Goal: Transaction & Acquisition: Subscribe to service/newsletter

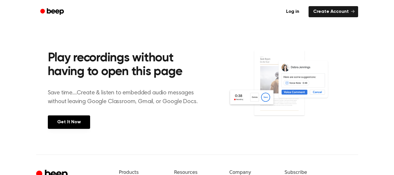
scroll to position [206, 0]
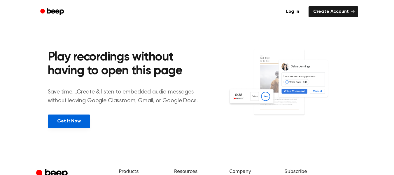
click at [80, 122] on link "Get It Now" at bounding box center [69, 120] width 42 height 13
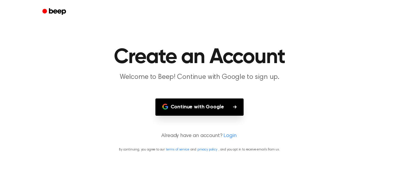
click at [169, 108] on button "Continue with Google" at bounding box center [199, 106] width 88 height 17
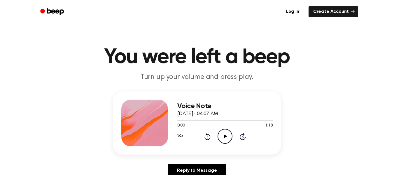
scroll to position [42, 0]
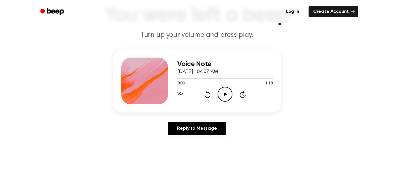
click at [222, 94] on icon "Play Audio" at bounding box center [225, 94] width 15 height 15
click at [228, 96] on icon "Pause Audio" at bounding box center [225, 94] width 15 height 15
drag, startPoint x: 182, startPoint y: 80, endPoint x: 168, endPoint y: 79, distance: 14.1
click at [168, 79] on div "Voice Note [DATE] · 04:07 AM 0:04 1:18 Your browser does not support the [objec…" at bounding box center [197, 80] width 168 height 63
click at [226, 92] on icon "Play Audio" at bounding box center [225, 94] width 15 height 15
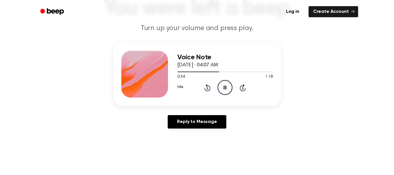
scroll to position [50, 0]
